Goal: Information Seeking & Learning: Understand process/instructions

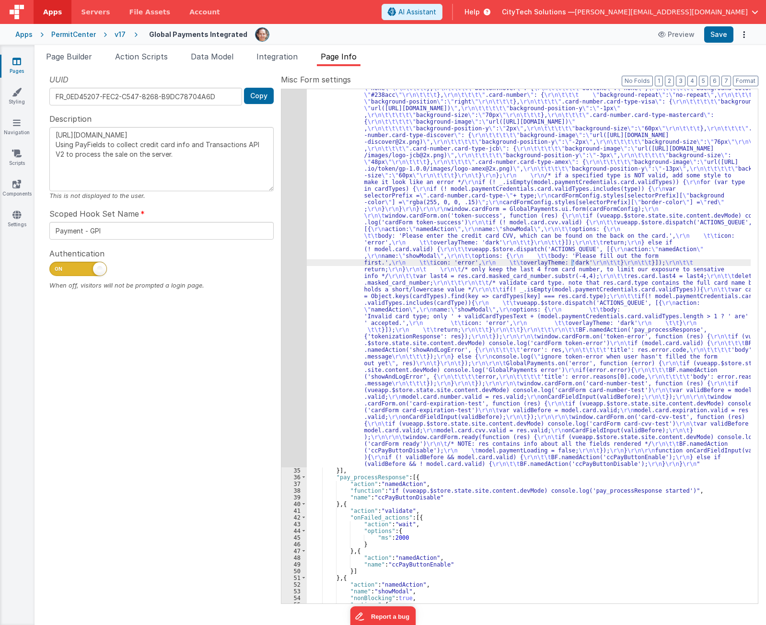
scroll to position [374, 0]
click at [164, 372] on div "UUID FR_0ED45207-FEC2-C547-8268-B9DC78704A6D Copy Description https://developer…" at bounding box center [161, 338] width 239 height 529
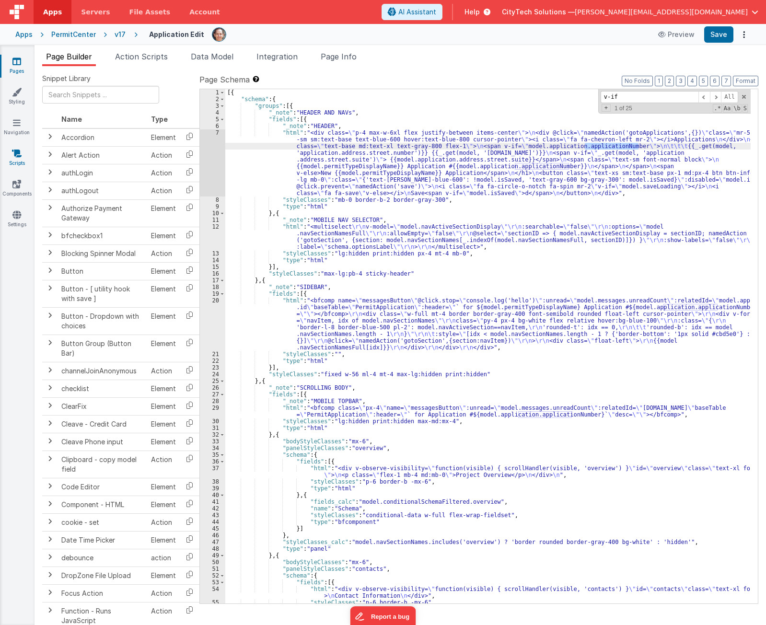
click at [18, 155] on icon at bounding box center [17, 154] width 10 height 10
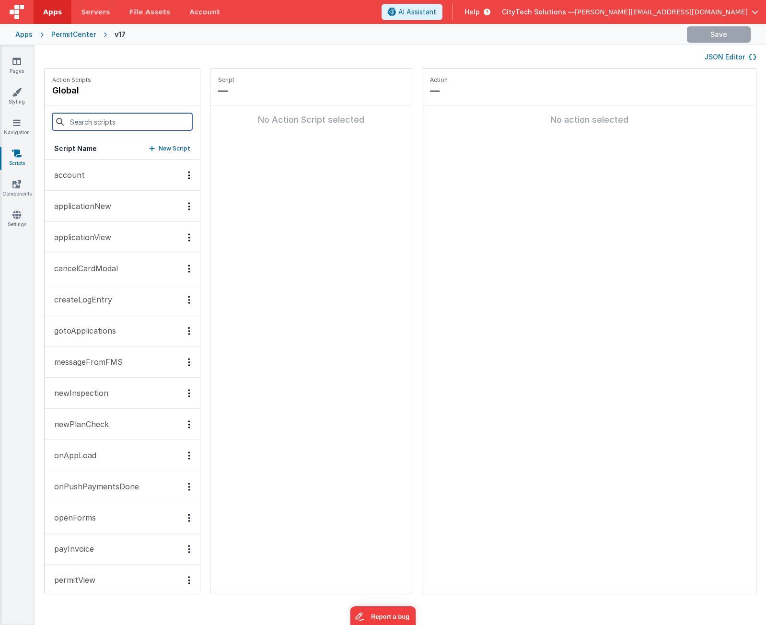
click at [100, 121] on input at bounding box center [122, 121] width 140 height 17
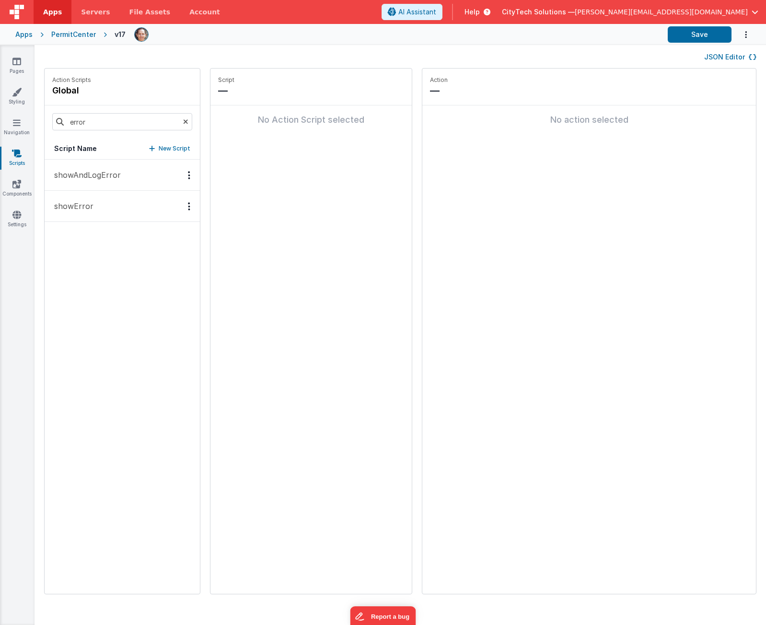
click at [116, 172] on p "showAndLogError" at bounding box center [84, 175] width 72 height 12
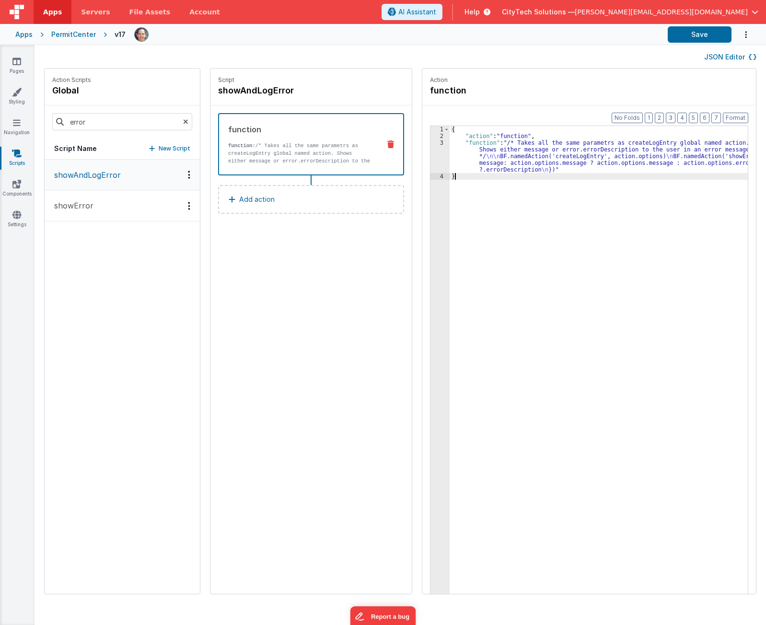
click at [434, 157] on div "3" at bounding box center [440, 157] width 19 height 34
click at [431, 162] on div "3" at bounding box center [440, 157] width 19 height 34
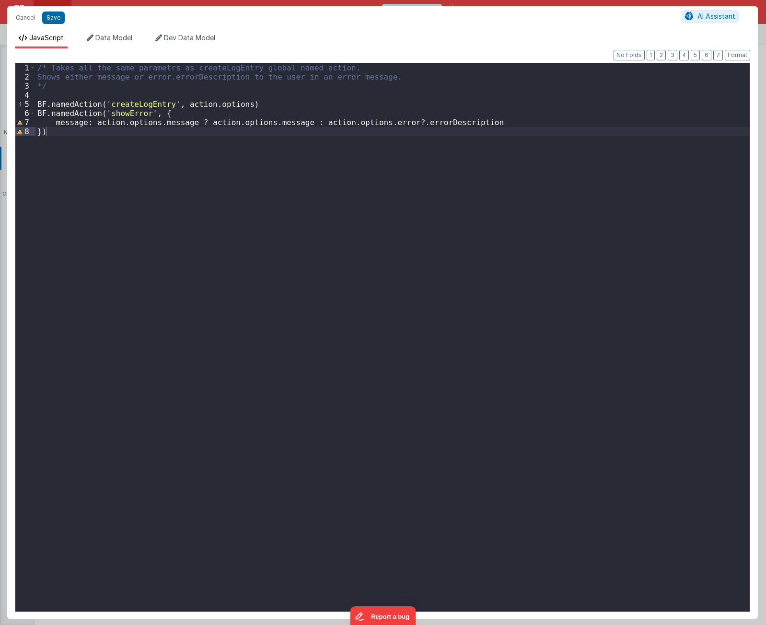
click at [157, 171] on div "/* Takes all the same parametrs as createLogEntry global named action. Shows ei…" at bounding box center [392, 346] width 715 height 567
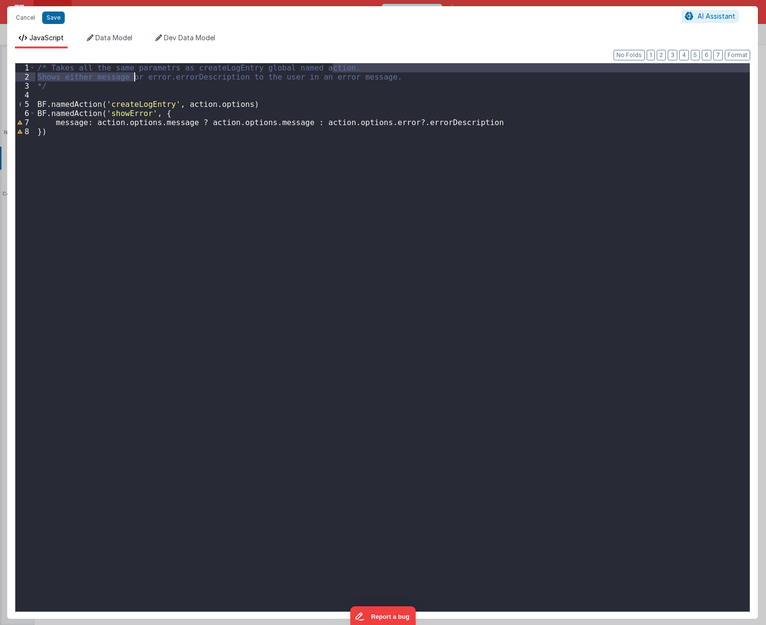
drag, startPoint x: 352, startPoint y: 66, endPoint x: 135, endPoint y: 78, distance: 217.1
click at [135, 78] on div "/* Takes all the same parametrs as createLogEntry global named action. Shows ei…" at bounding box center [392, 346] width 715 height 567
click at [133, 78] on div "/* Takes all the same parametrs as createLogEntry global named action. Shows ei…" at bounding box center [392, 337] width 715 height 549
click at [213, 405] on div "/* Takes all the same parametrs as createLogEntry global named action. Shows ei…" at bounding box center [392, 346] width 715 height 567
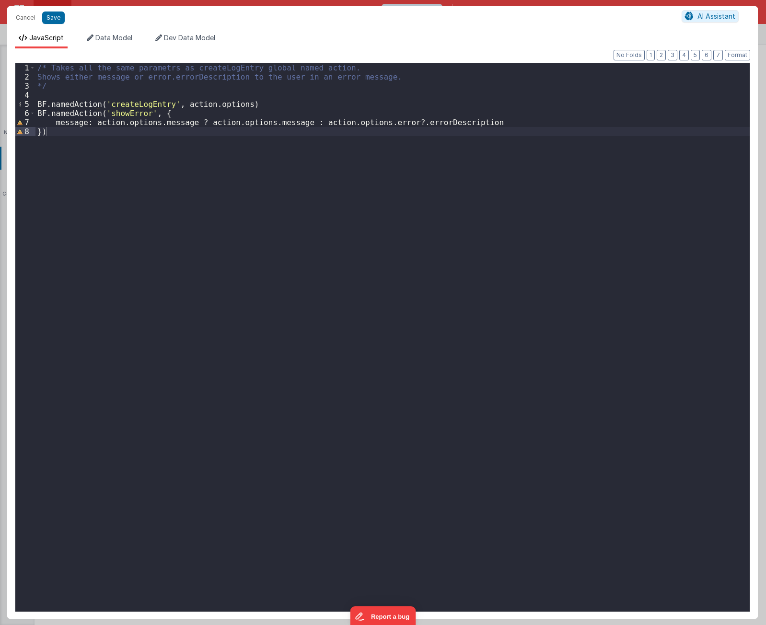
click at [225, 101] on div "/* Takes all the same parametrs as createLogEntry global named action. Shows ei…" at bounding box center [392, 346] width 715 height 567
click at [200, 160] on div "/* Takes all the same parametrs as createLogEntry global named action. Shows ei…" at bounding box center [392, 346] width 715 height 567
click at [178, 126] on div "/* Takes all the same parametrs as createLogEntry global named action. Shows ei…" at bounding box center [392, 346] width 715 height 567
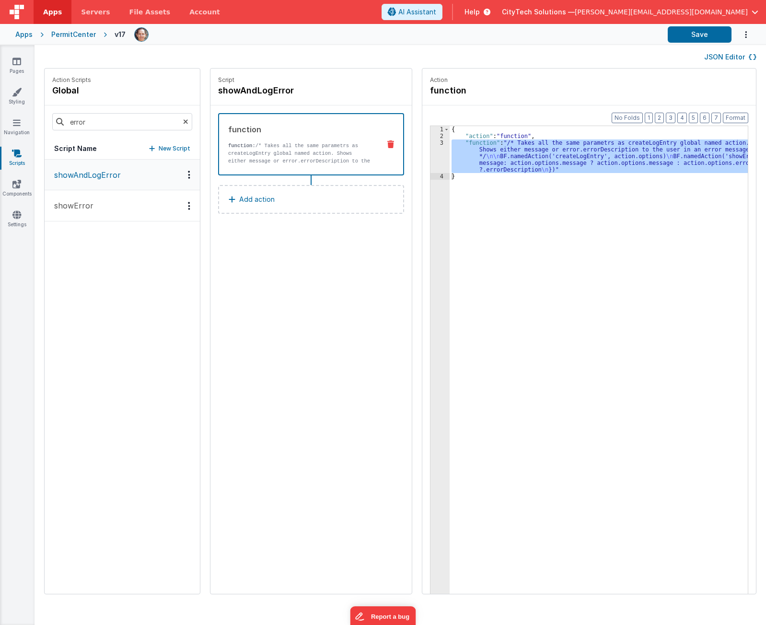
click at [80, 206] on p "showError" at bounding box center [70, 206] width 45 height 12
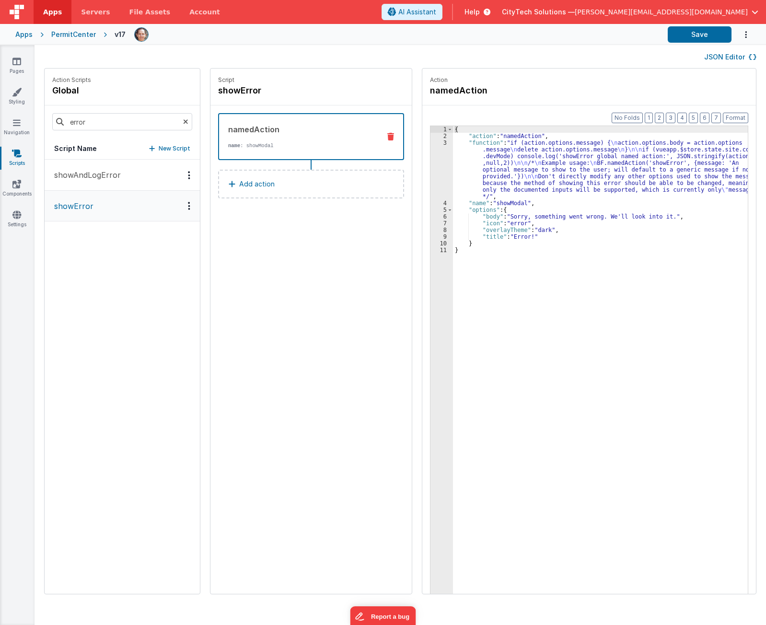
drag, startPoint x: 518, startPoint y: 161, endPoint x: 491, endPoint y: 163, distance: 27.9
click at [518, 161] on div "{ "action" : "namedAction" , "function" : "if (action.options.message) { \n act…" at bounding box center [605, 381] width 304 height 511
click at [431, 167] on div "3" at bounding box center [442, 170] width 23 height 60
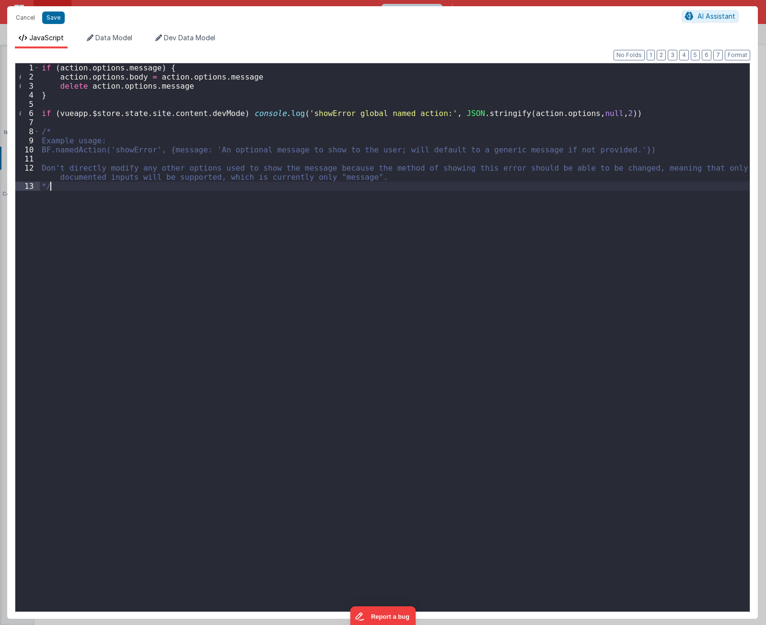
click at [113, 271] on div "if ( action . options . message ) { action . options . body = action . options …" at bounding box center [395, 346] width 710 height 567
click at [190, 276] on div "if ( action . options . message ) { action . options . body = action . options …" at bounding box center [395, 346] width 710 height 567
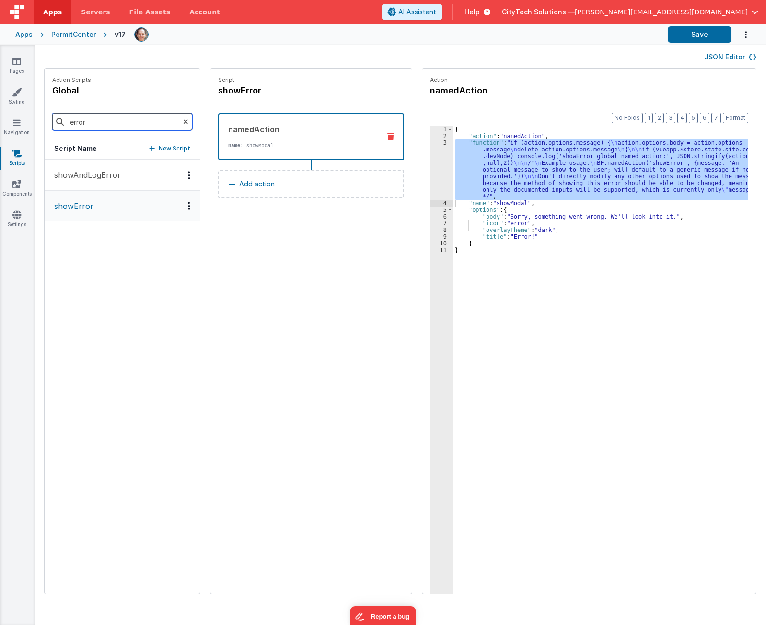
drag, startPoint x: 125, startPoint y: 121, endPoint x: 0, endPoint y: 109, distance: 126.2
click at [0, 109] on html "Apps Servers File Assets Account Some FUTURE Slot AI Assistant Help CityTech So…" at bounding box center [383, 312] width 766 height 625
click at [107, 179] on p "createLogEntry" at bounding box center [80, 175] width 64 height 12
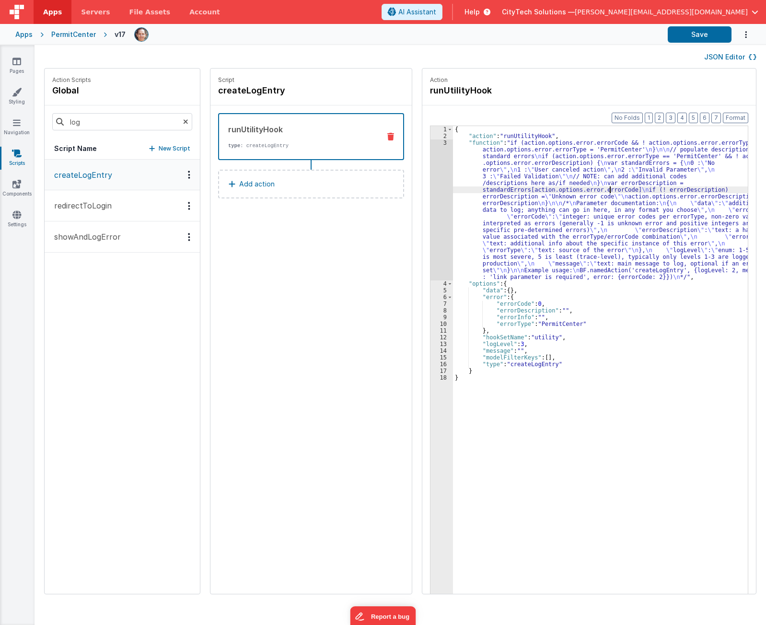
click at [601, 190] on div "{ "action" : "runUtilityHook" , "function" : "if (action.options.error.errorCod…" at bounding box center [605, 381] width 304 height 511
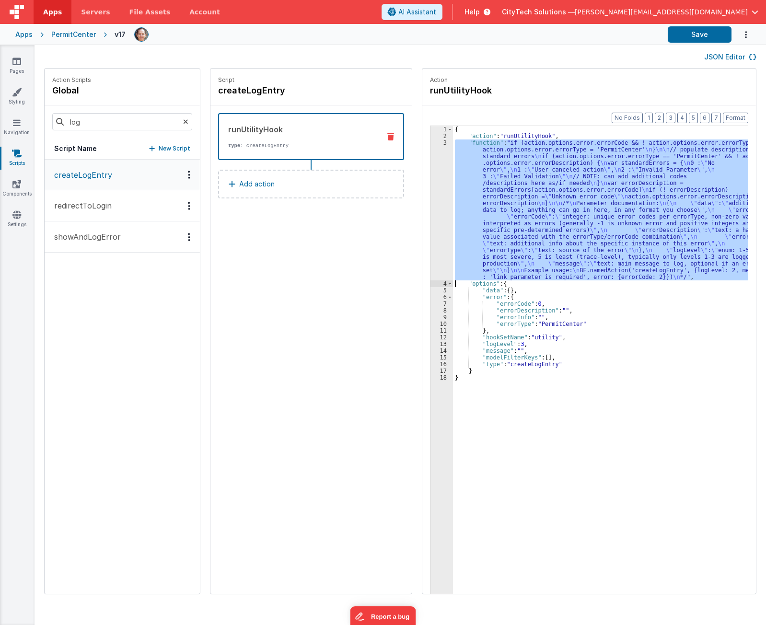
click at [433, 203] on div "3" at bounding box center [442, 210] width 23 height 141
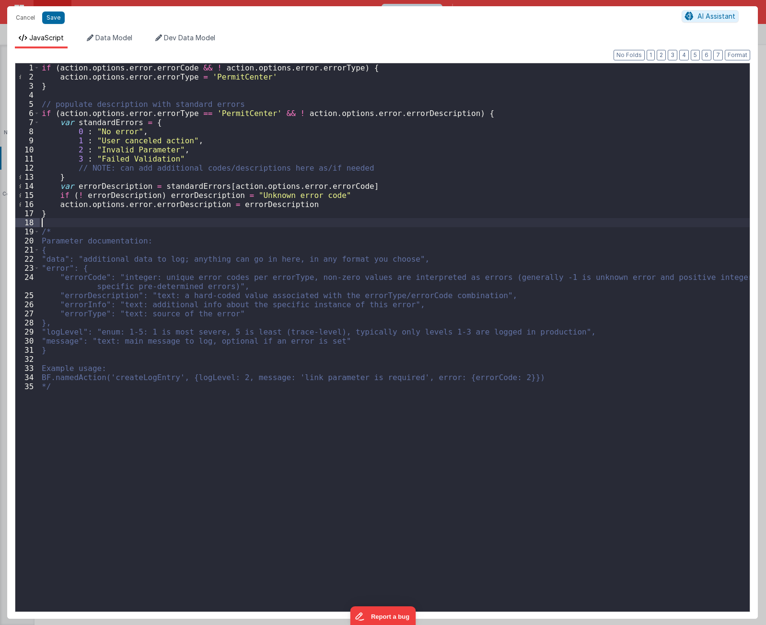
click at [149, 218] on div "if ( action . options . error . errorCode && ! action . options . error . error…" at bounding box center [395, 346] width 710 height 567
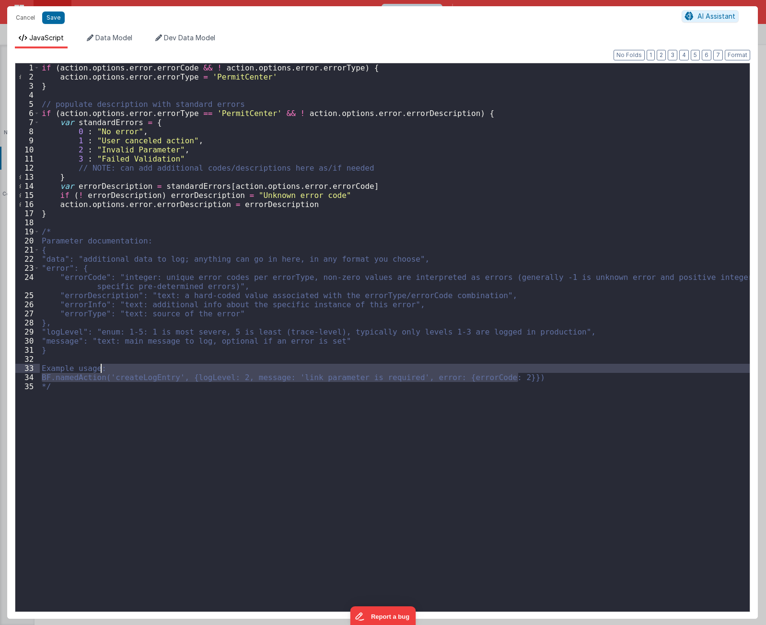
drag, startPoint x: 537, startPoint y: 376, endPoint x: 537, endPoint y: 365, distance: 11.5
click at [537, 365] on div "if ( action . options . error . errorCode && ! action . options . error . error…" at bounding box center [395, 346] width 710 height 567
click at [155, 299] on div "if ( action . options . error . errorCode && ! action . options . error . error…" at bounding box center [395, 346] width 710 height 567
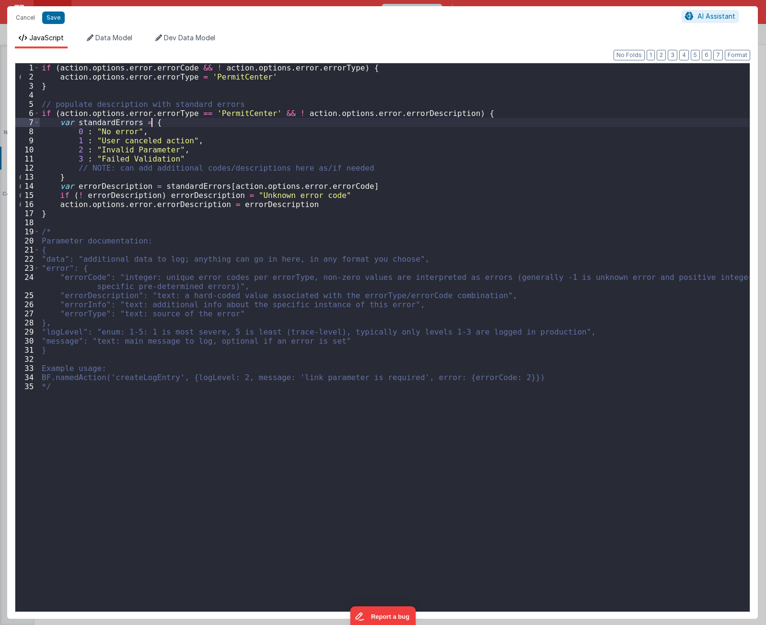
click at [168, 123] on div "if ( action . options . error . errorCode && ! action . options . error . error…" at bounding box center [395, 346] width 710 height 567
click at [181, 198] on div "if ( action . options . error . errorCode && ! action . options . error . error…" at bounding box center [395, 346] width 710 height 567
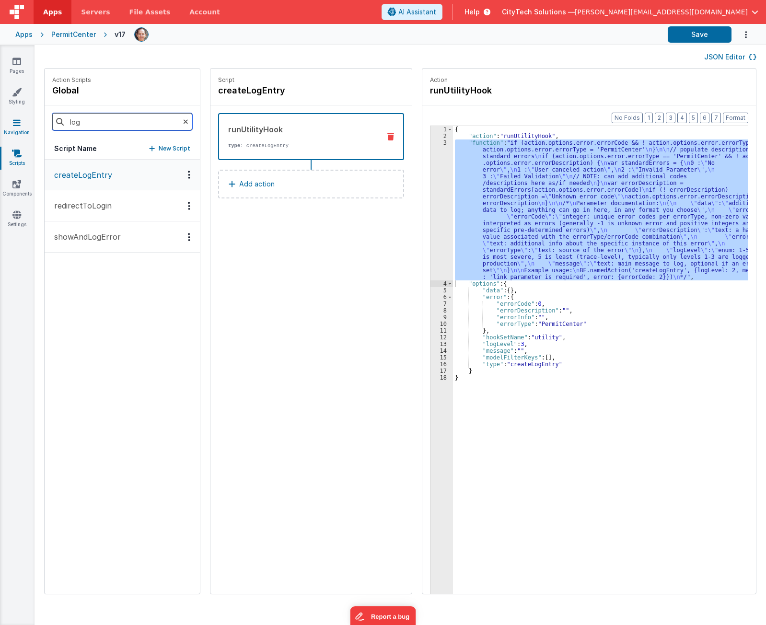
drag, startPoint x: 122, startPoint y: 124, endPoint x: 5, endPoint y: 125, distance: 117.5
click at [5, 125] on section "Pages Styling Navigation Scripts Components Settings JSON Editor Action Scripts…" at bounding box center [383, 335] width 766 height 580
type input "error"
click at [70, 207] on p "showError" at bounding box center [70, 206] width 45 height 12
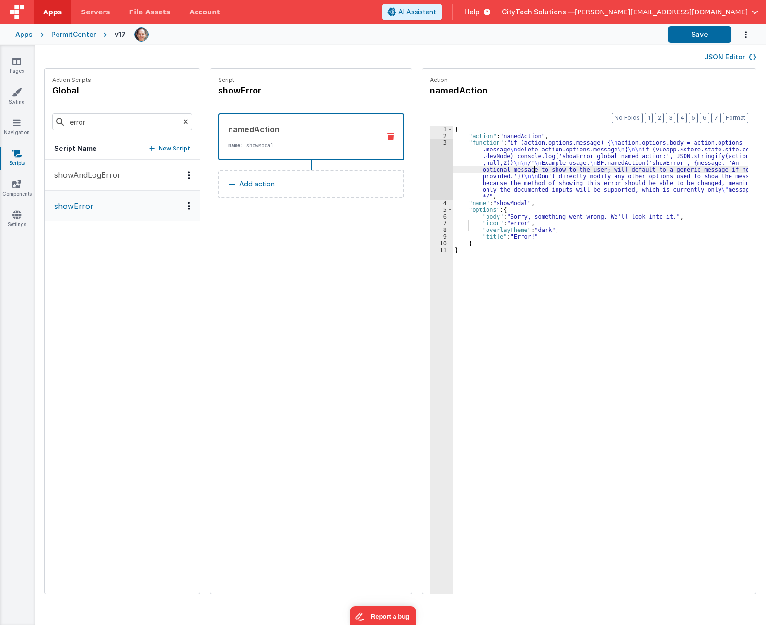
click at [527, 170] on div "{ "action" : "namedAction" , "function" : "if (action.options.message) { \n act…" at bounding box center [605, 381] width 304 height 511
click at [431, 173] on div "3" at bounding box center [442, 170] width 23 height 60
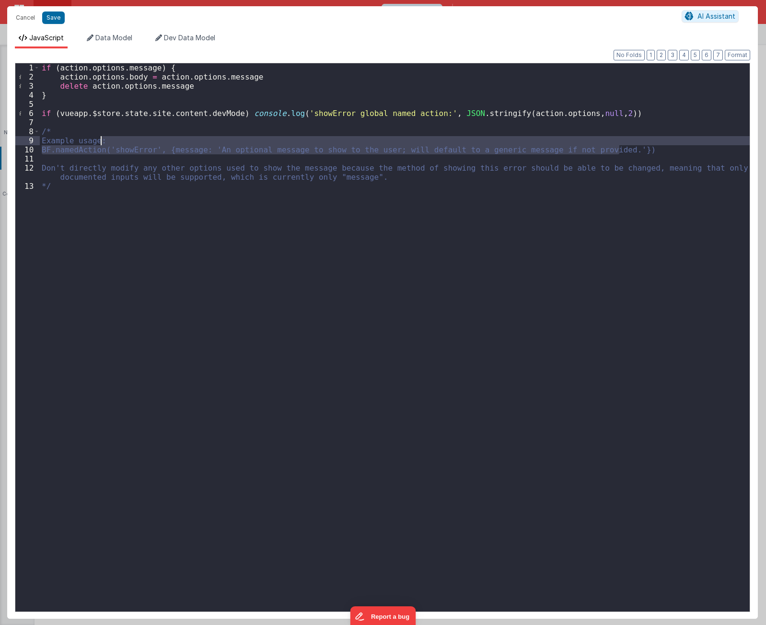
drag, startPoint x: 631, startPoint y: 150, endPoint x: 632, endPoint y: 142, distance: 8.2
click at [632, 142] on div "if ( action . options . message ) { action . options . body = action . options …" at bounding box center [395, 346] width 710 height 567
